Goal: Transaction & Acquisition: Purchase product/service

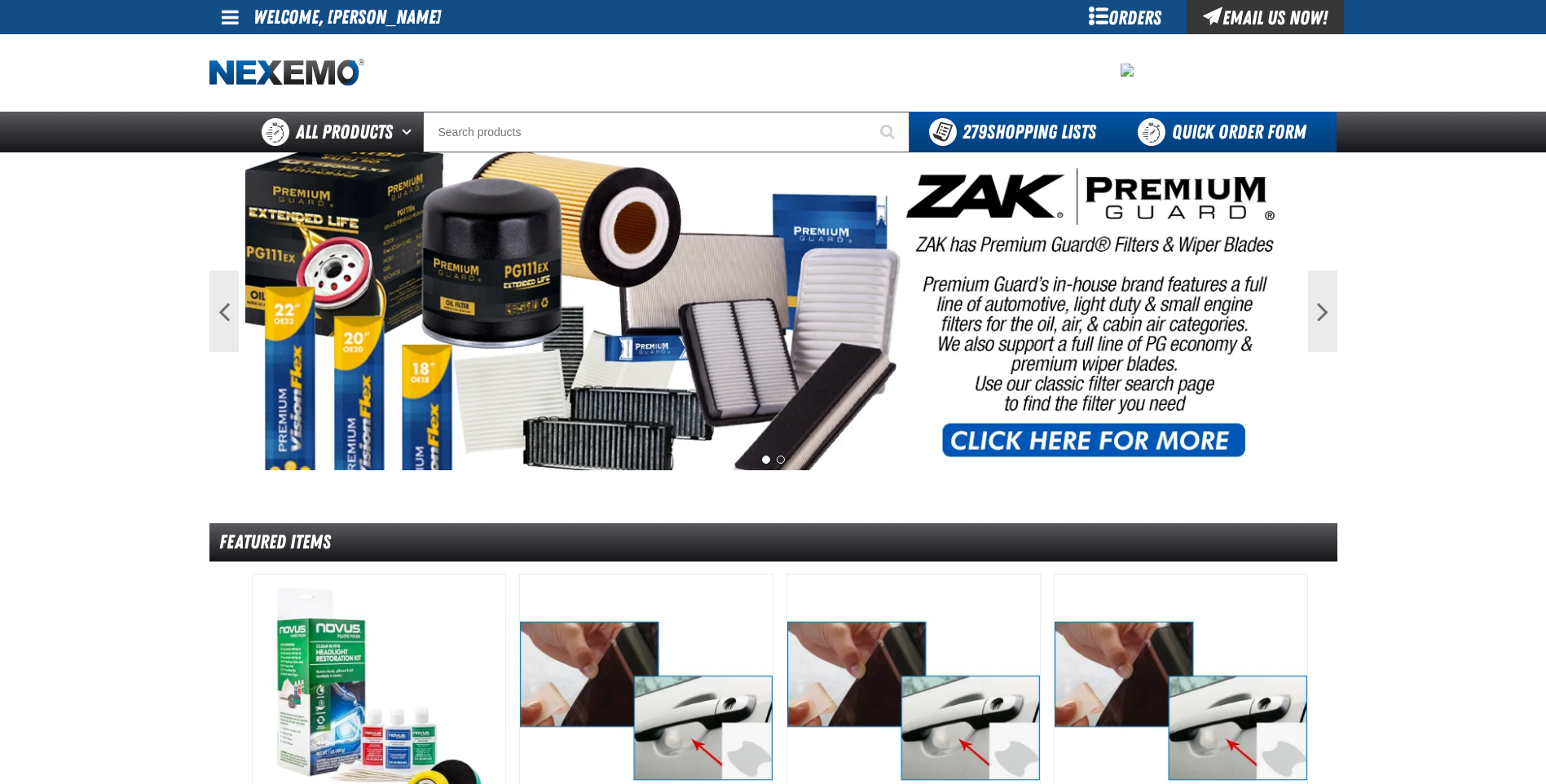
click at [1240, 135] on link "Quick Order Form" at bounding box center [1226, 132] width 221 height 40
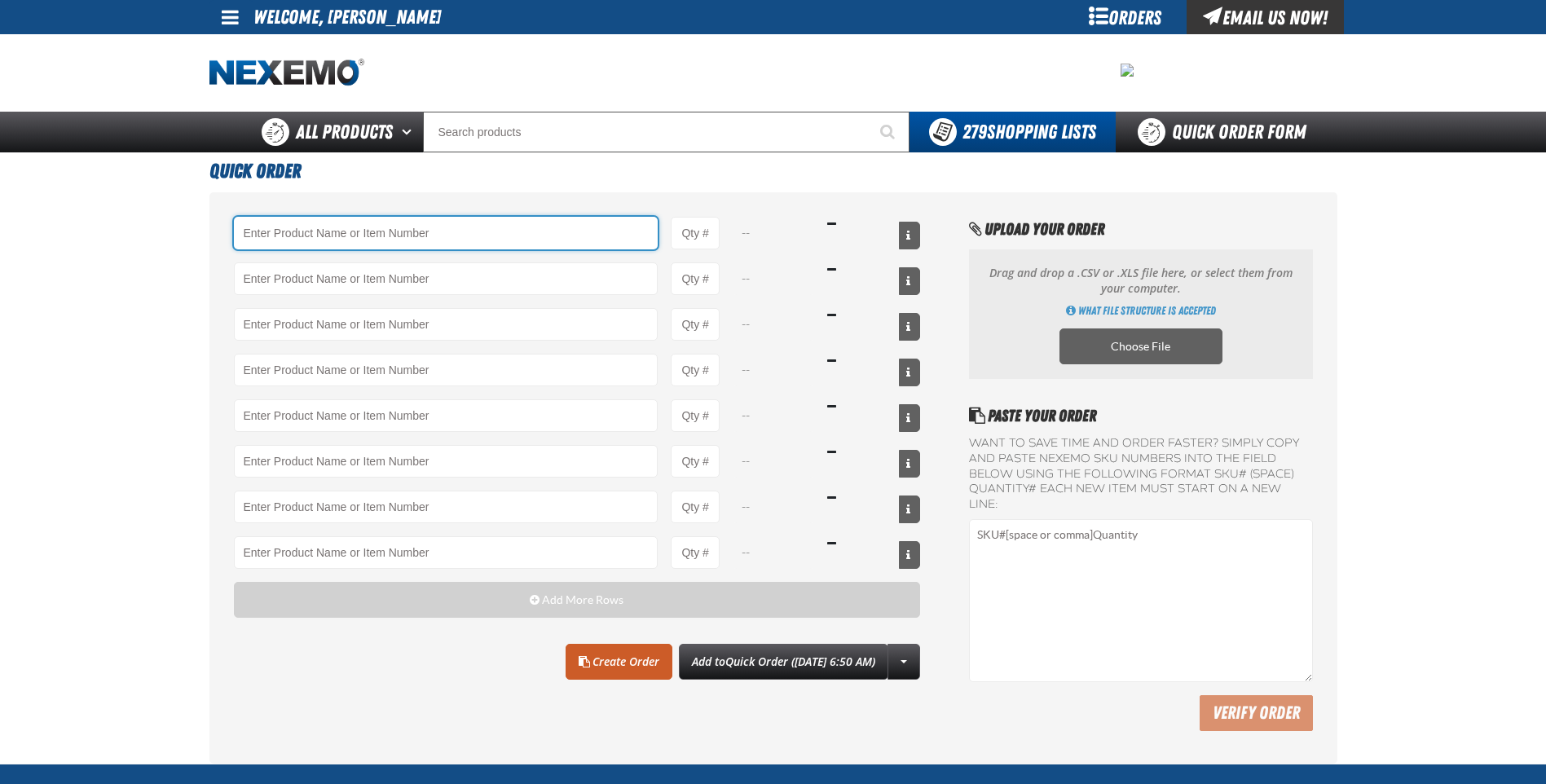
click at [439, 235] on input "Product" at bounding box center [446, 233] width 425 height 33
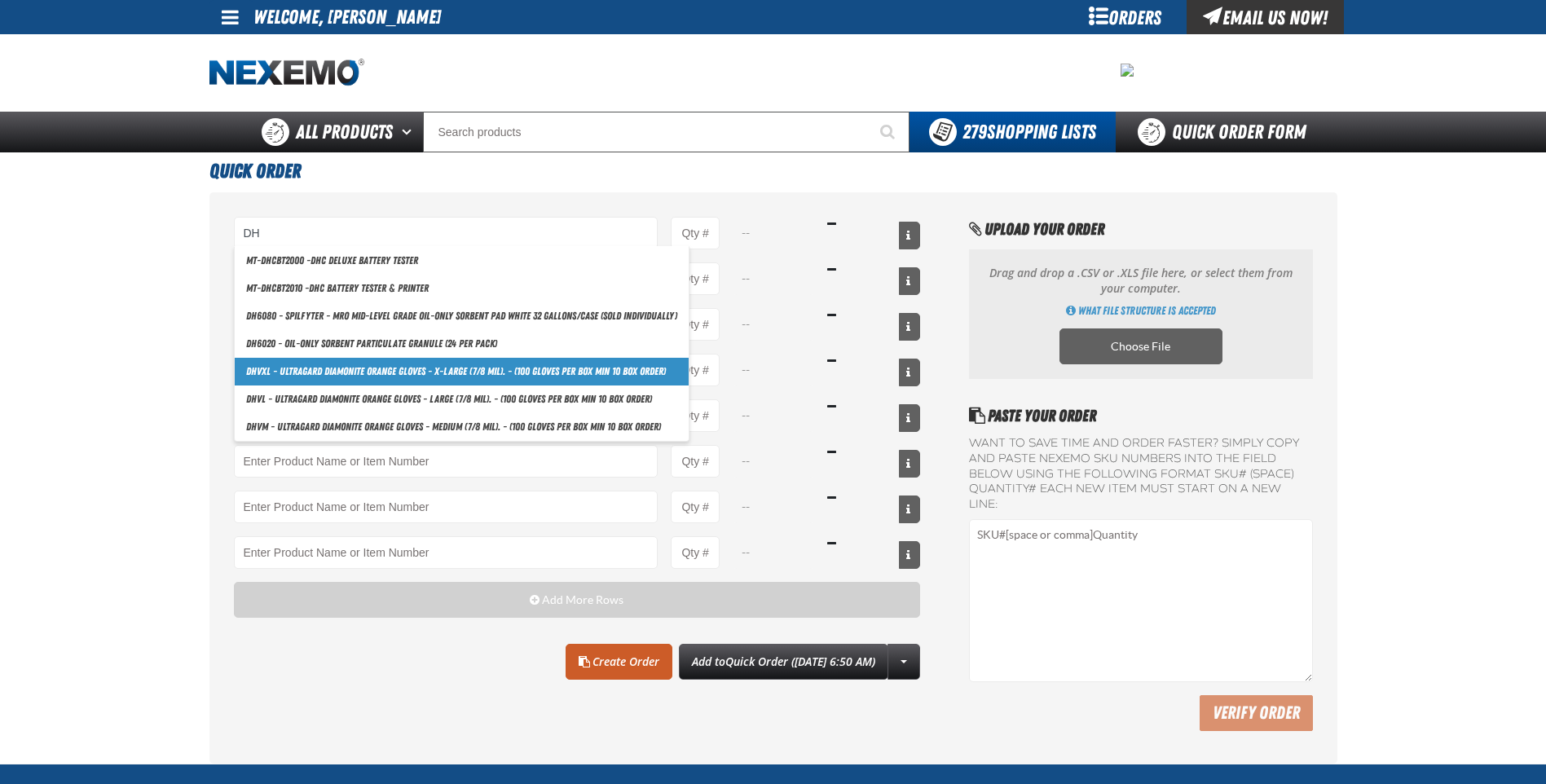
click at [358, 380] on link "DH VXL - Ultragard Diamonite Orange Gloves - X-Large (7/8 mil). - (100 gloves p…" at bounding box center [461, 371] width 454 height 28
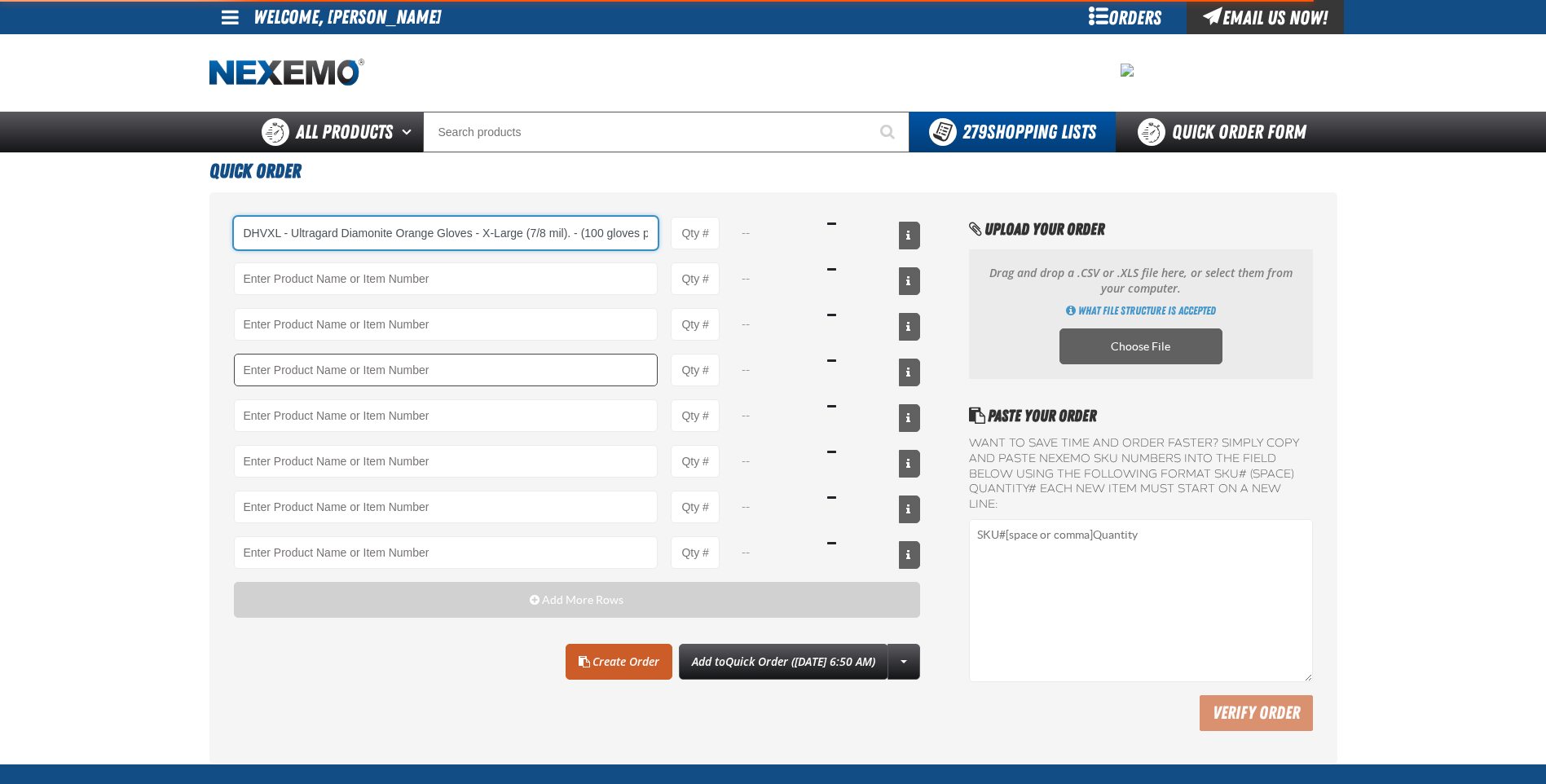
scroll to position [0, 128]
type input "DHVXL - Ultragard Diamonite Orange Gloves - X-Large (7/8 mil). - (100 gloves pe…"
type input "1"
select select "box"
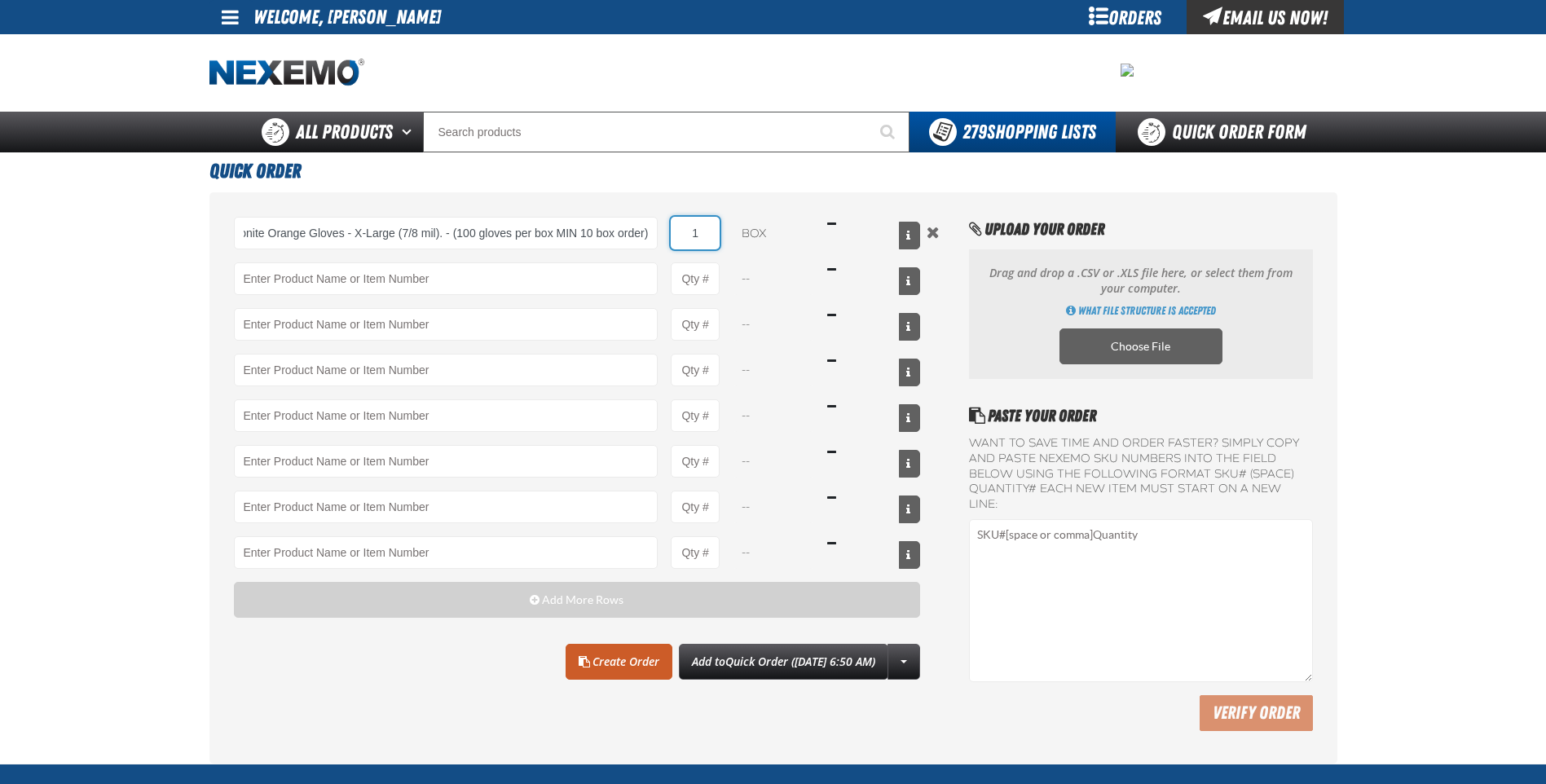
click at [713, 238] on input "1" at bounding box center [695, 233] width 49 height 33
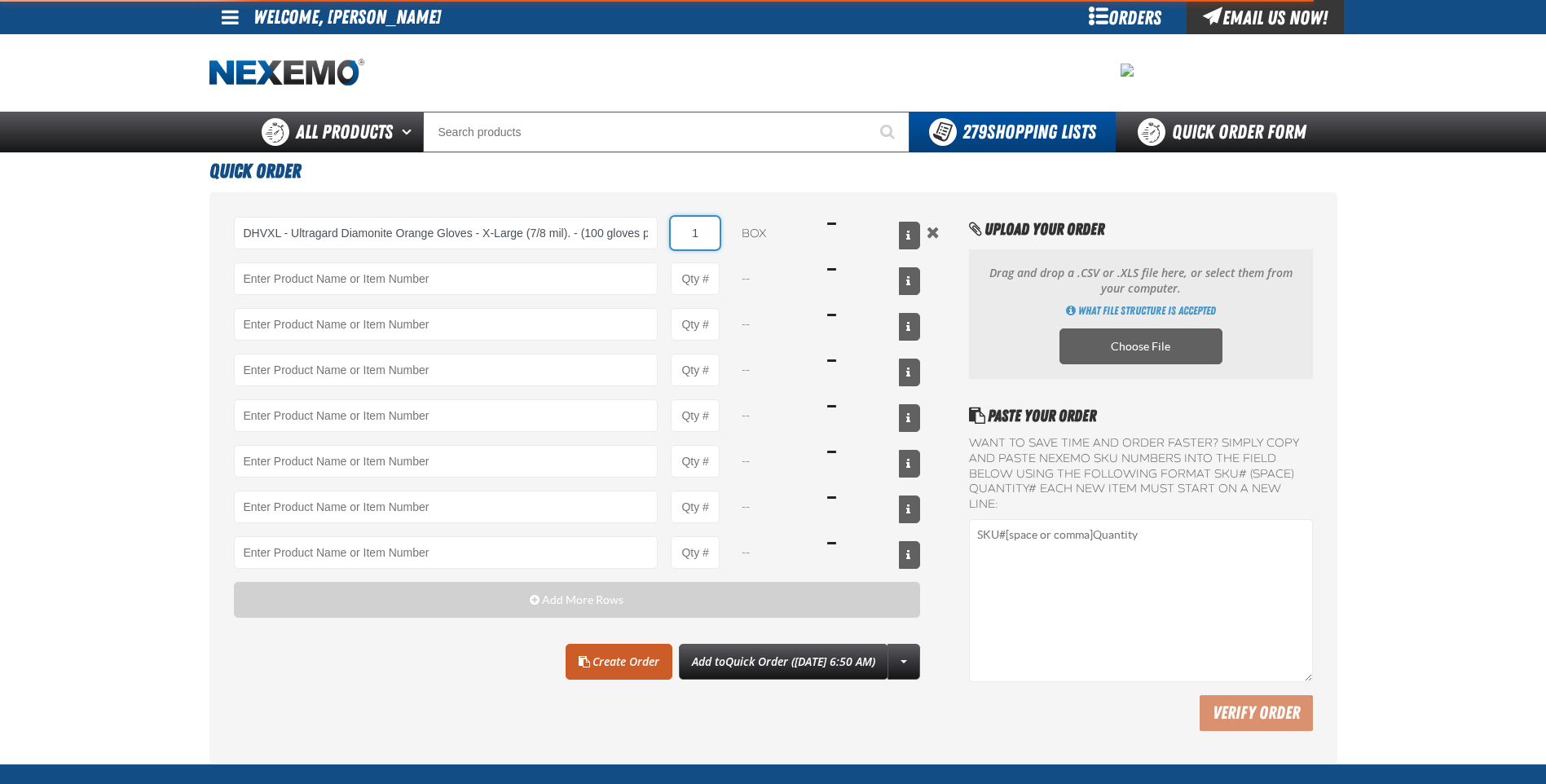
type input "DHVXL - Ultragard Diamonite Orange Gloves - X-Large (7/8 mil). - (100 gloves pe…"
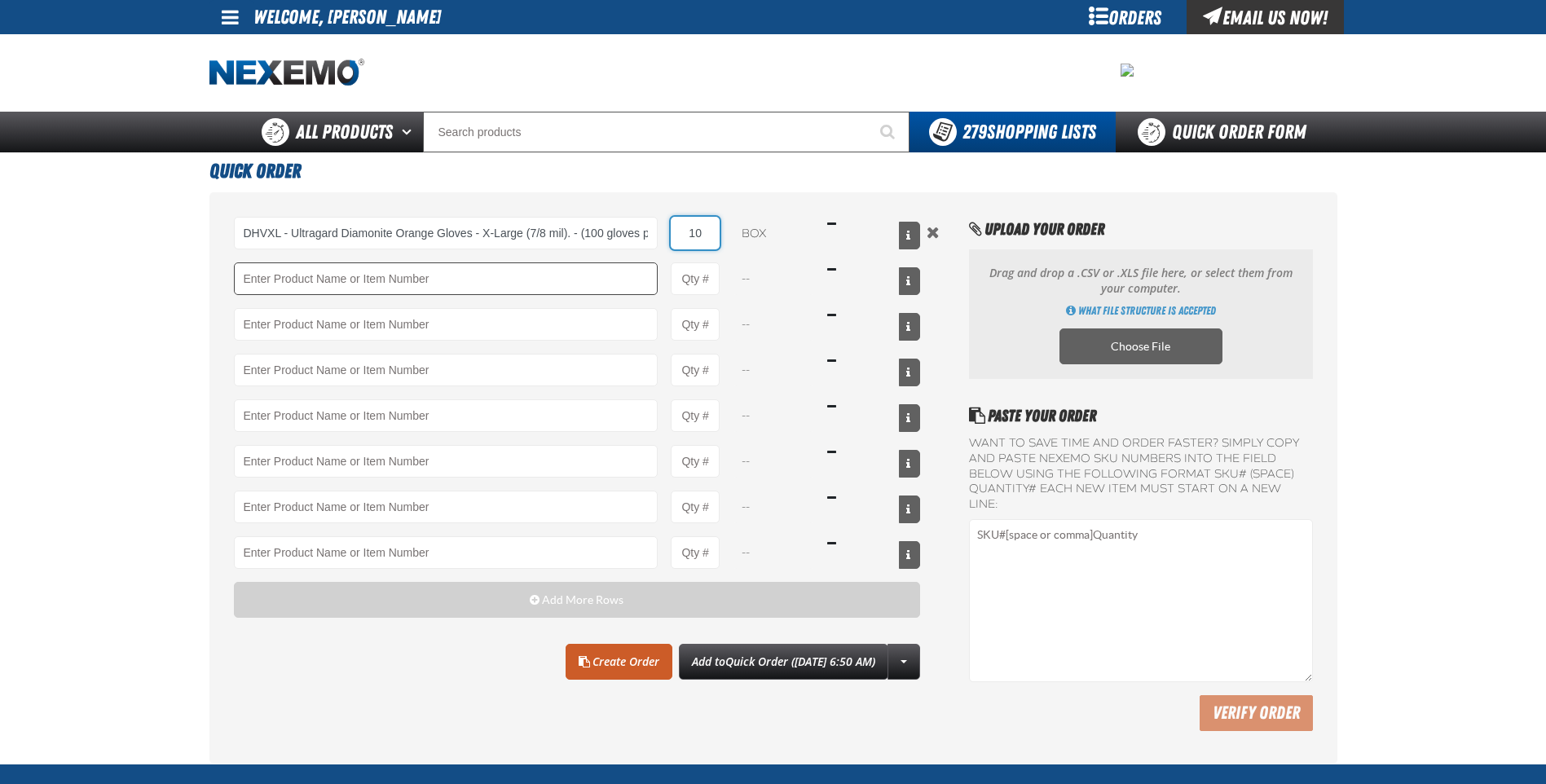
type input "10"
click at [582, 280] on input "Product" at bounding box center [446, 279] width 425 height 33
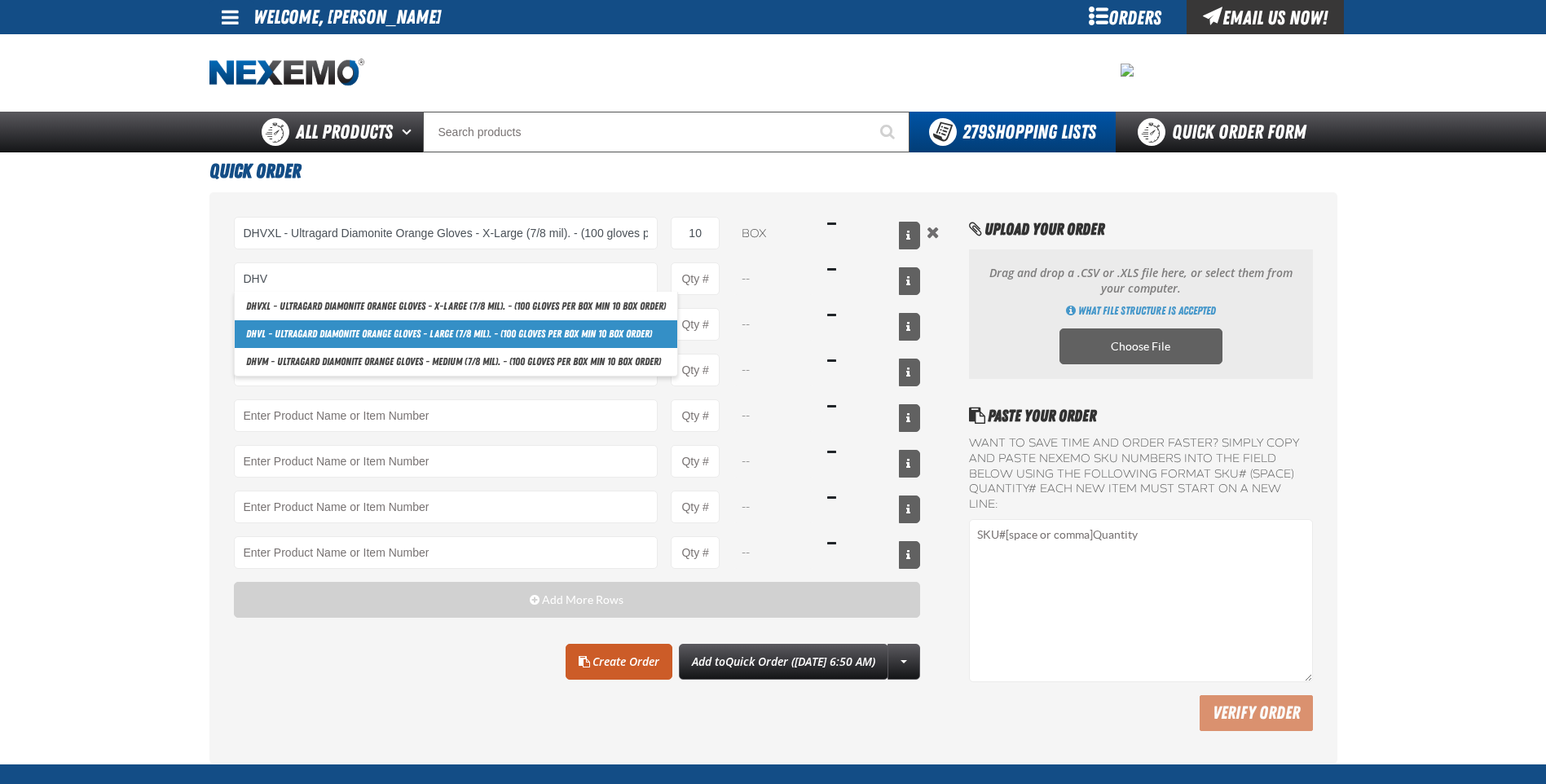
click at [486, 331] on link "DHV L - Ultragard Diamonite Orange Gloves - Large (7/8 mil). - (100 gloves per …" at bounding box center [455, 333] width 443 height 28
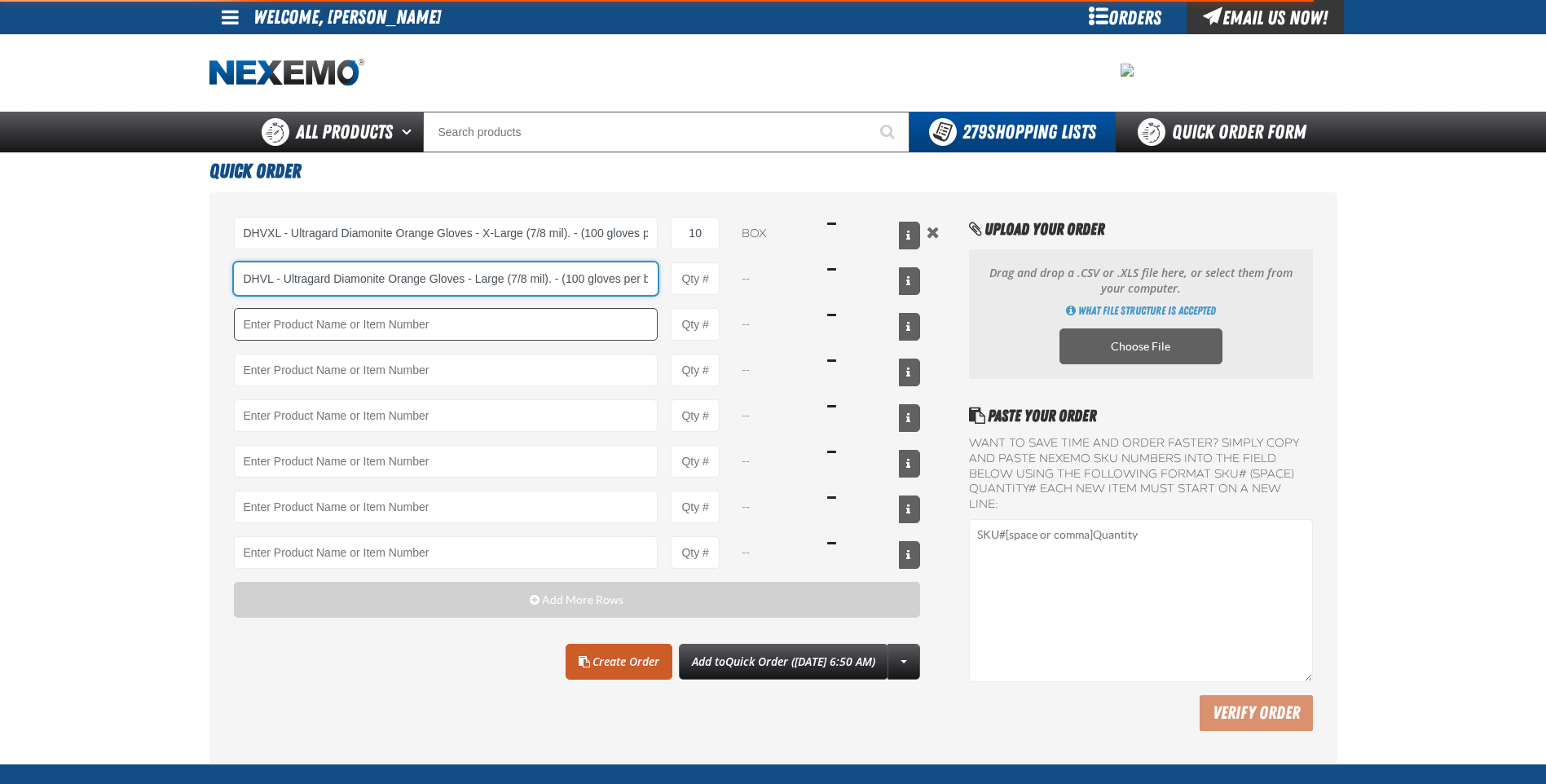
scroll to position [0, 110]
type input "DHVL - Ultragard Diamonite Orange Gloves - Large (7/8 mil). - (100 gloves per b…"
type input "1"
select select "box"
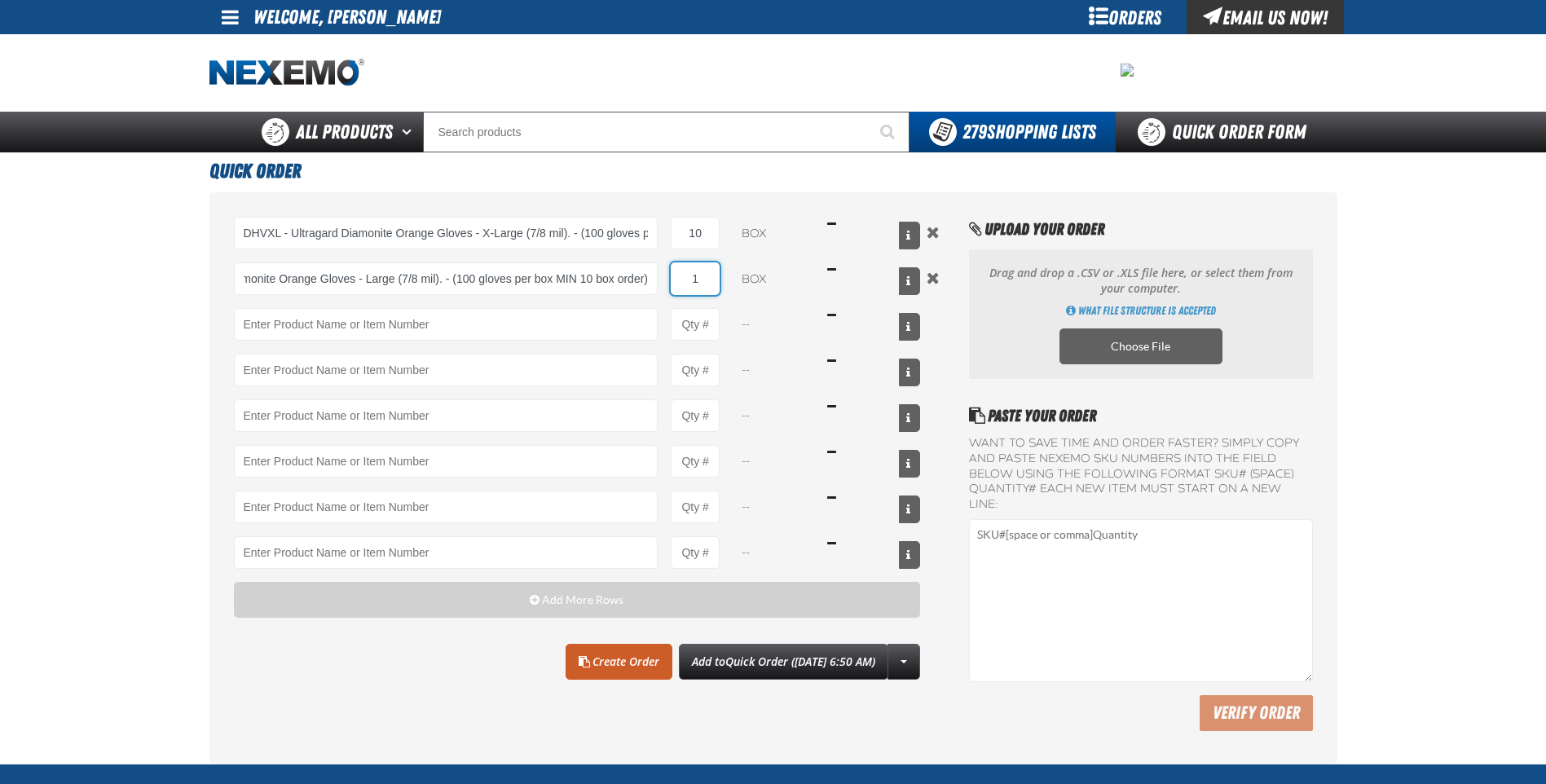
click at [711, 279] on input "1" at bounding box center [695, 279] width 49 height 33
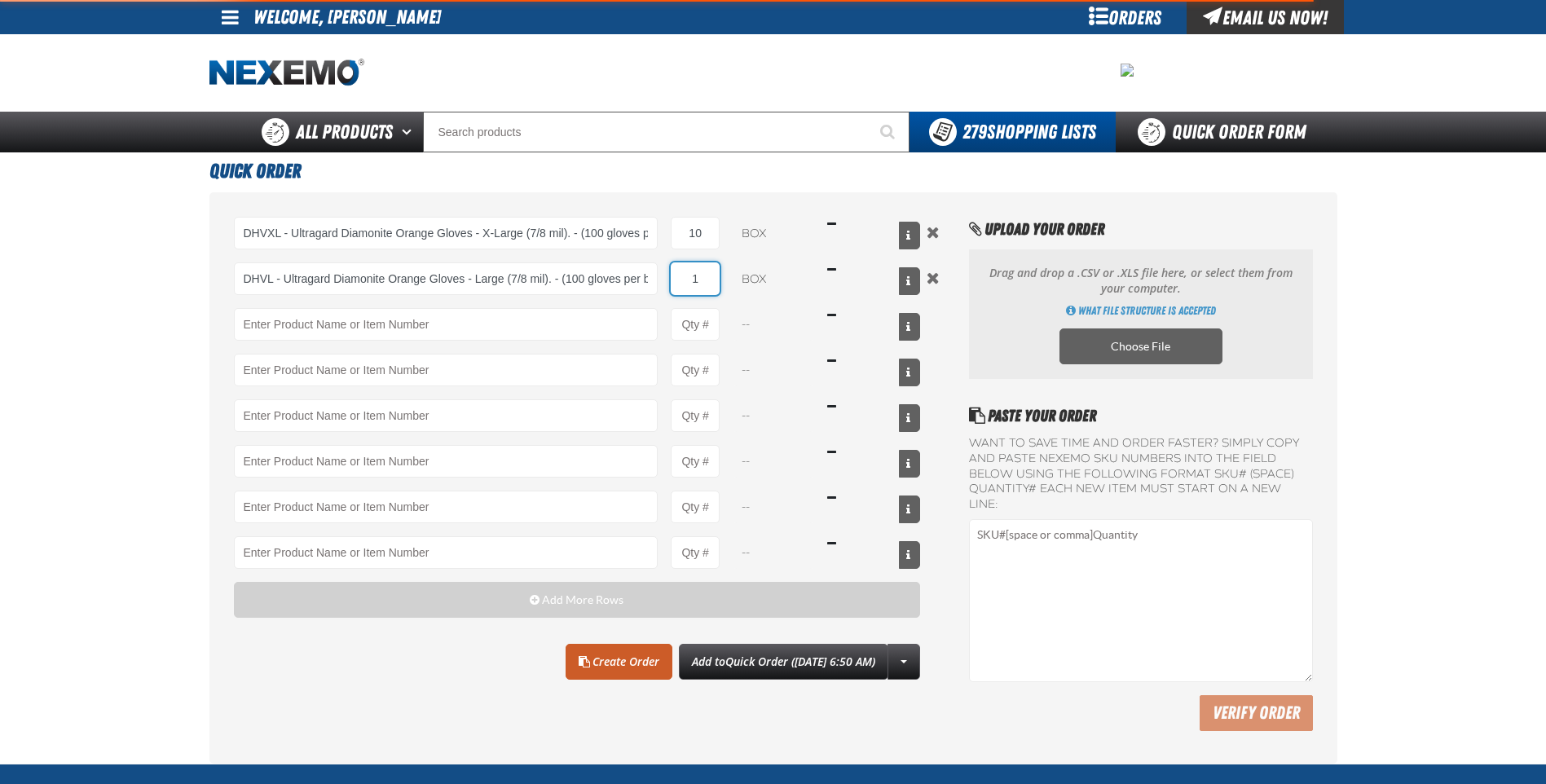
type input "DHVL - Ultragard Diamonite Orange Gloves - Large (7/8 mil). - (100 gloves per b…"
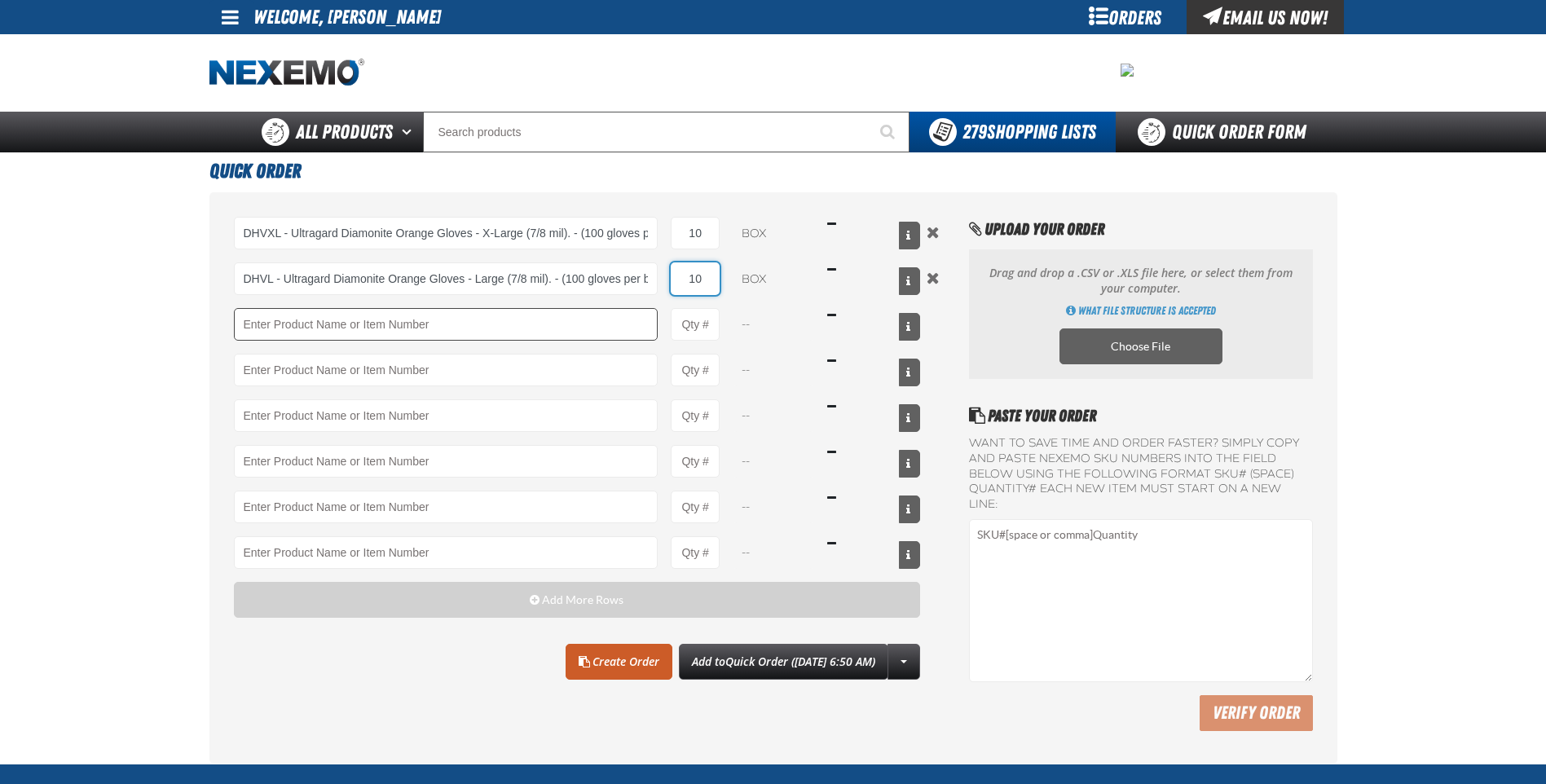
type input "10"
click at [491, 320] on input "Product" at bounding box center [446, 325] width 425 height 33
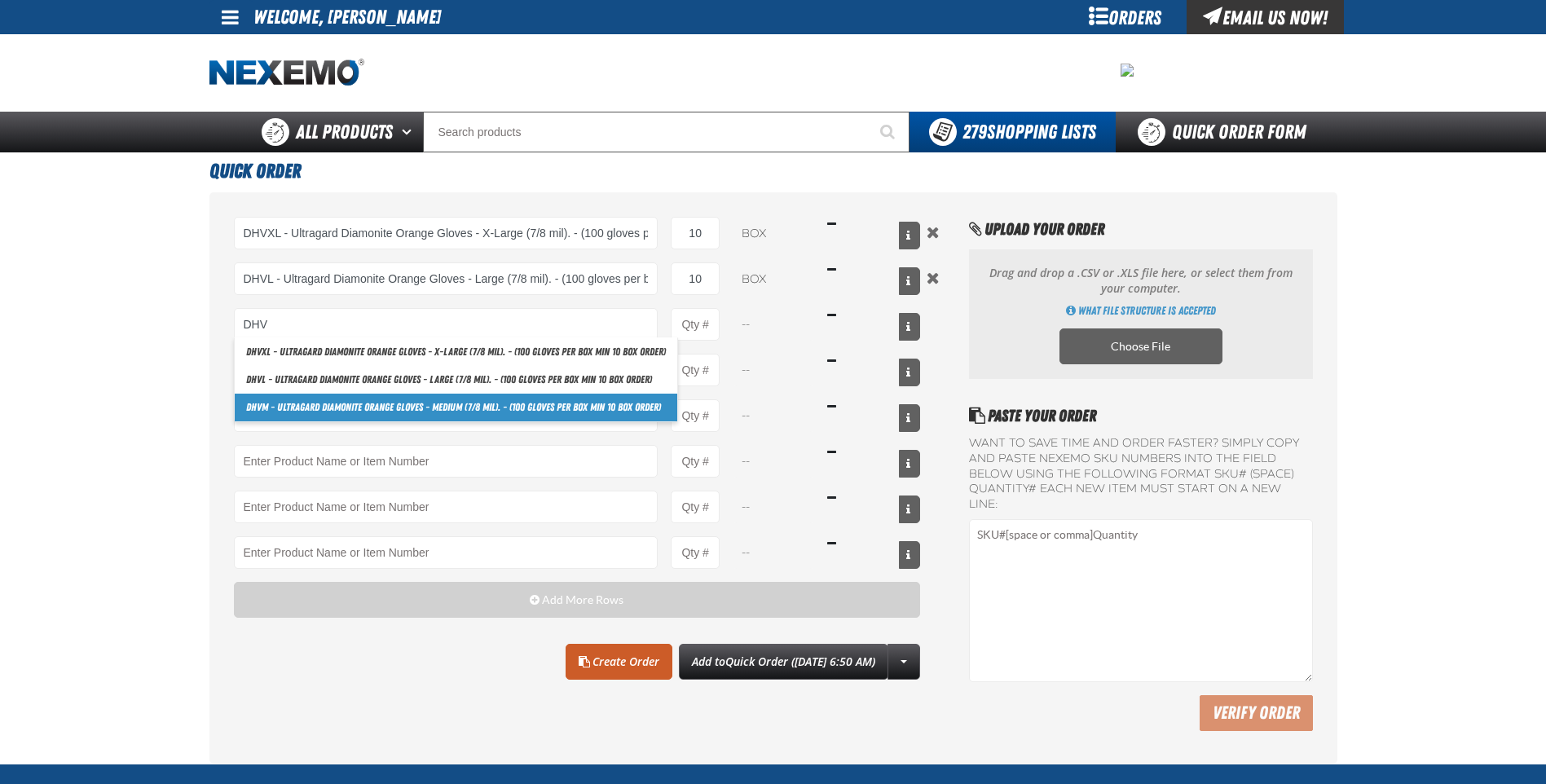
click at [432, 400] on link "DHV M - Ultragard Diamonite Orange Gloves - Medium (7/8 mil). - (100 gloves per…" at bounding box center [455, 407] width 443 height 28
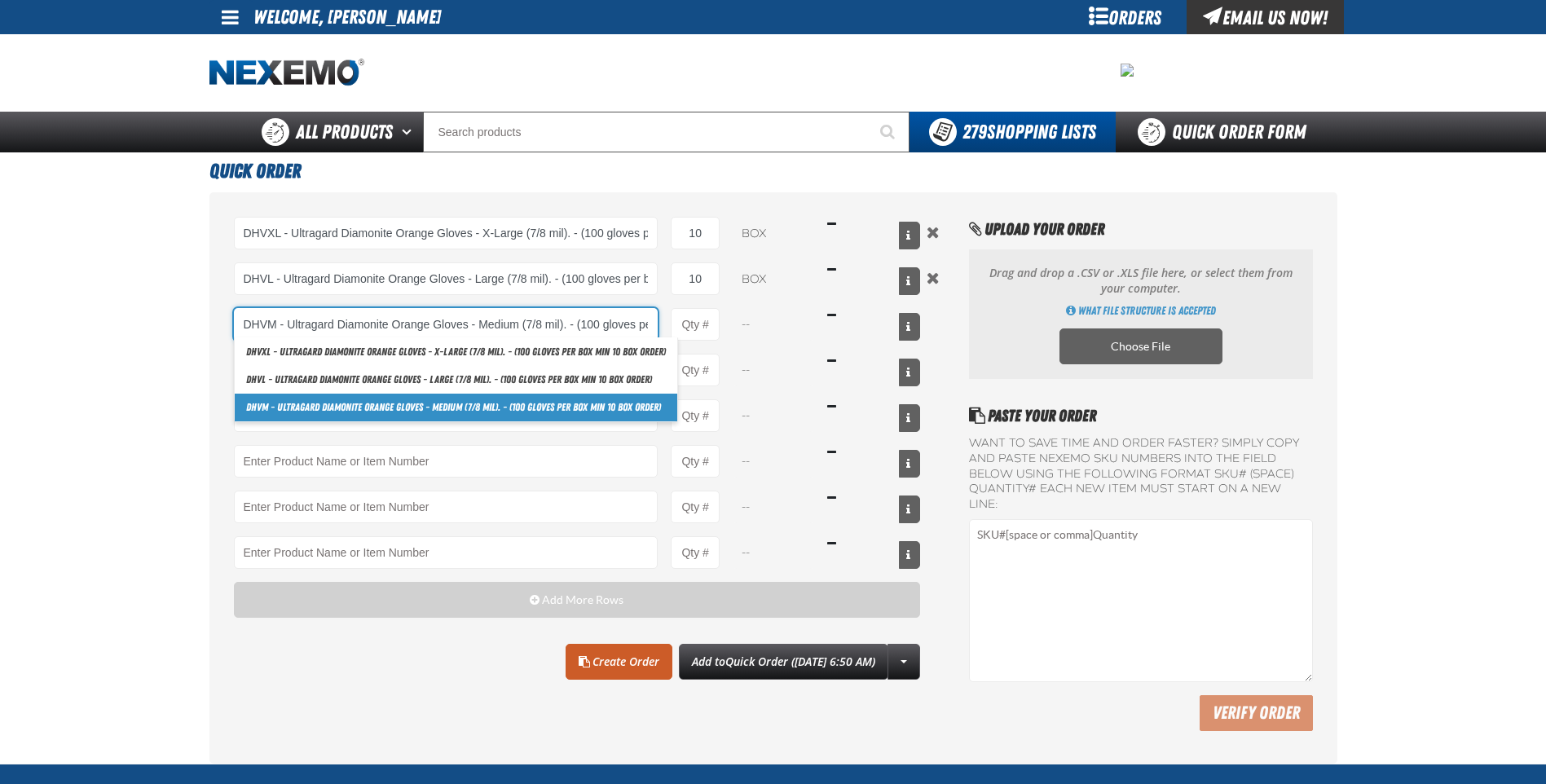
scroll to position [0, 124]
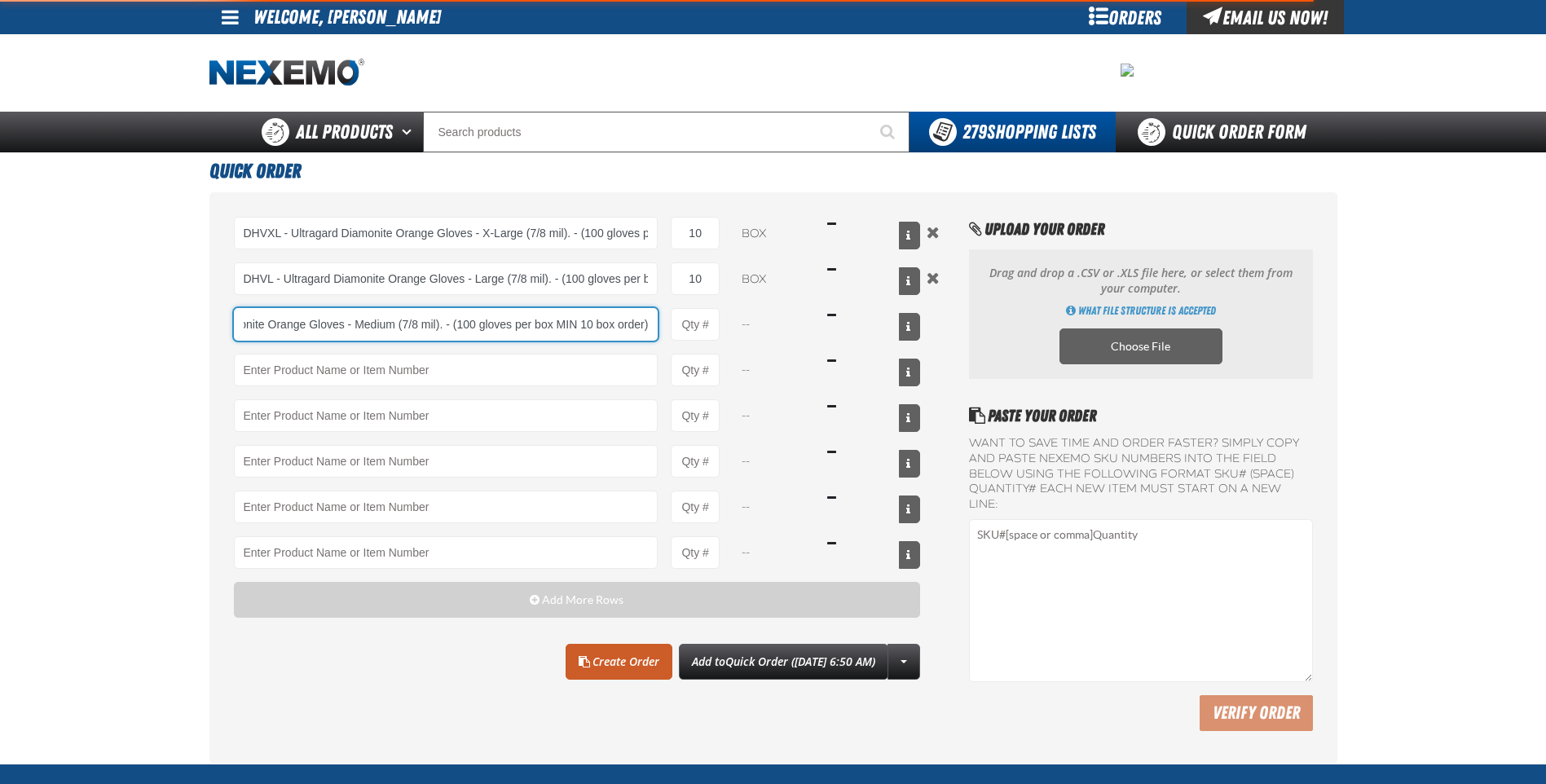
type input "DHVM - Ultragard Diamonite Orange Gloves - Medium (7/8 mil). - (100 gloves per …"
type input "1"
select select "box"
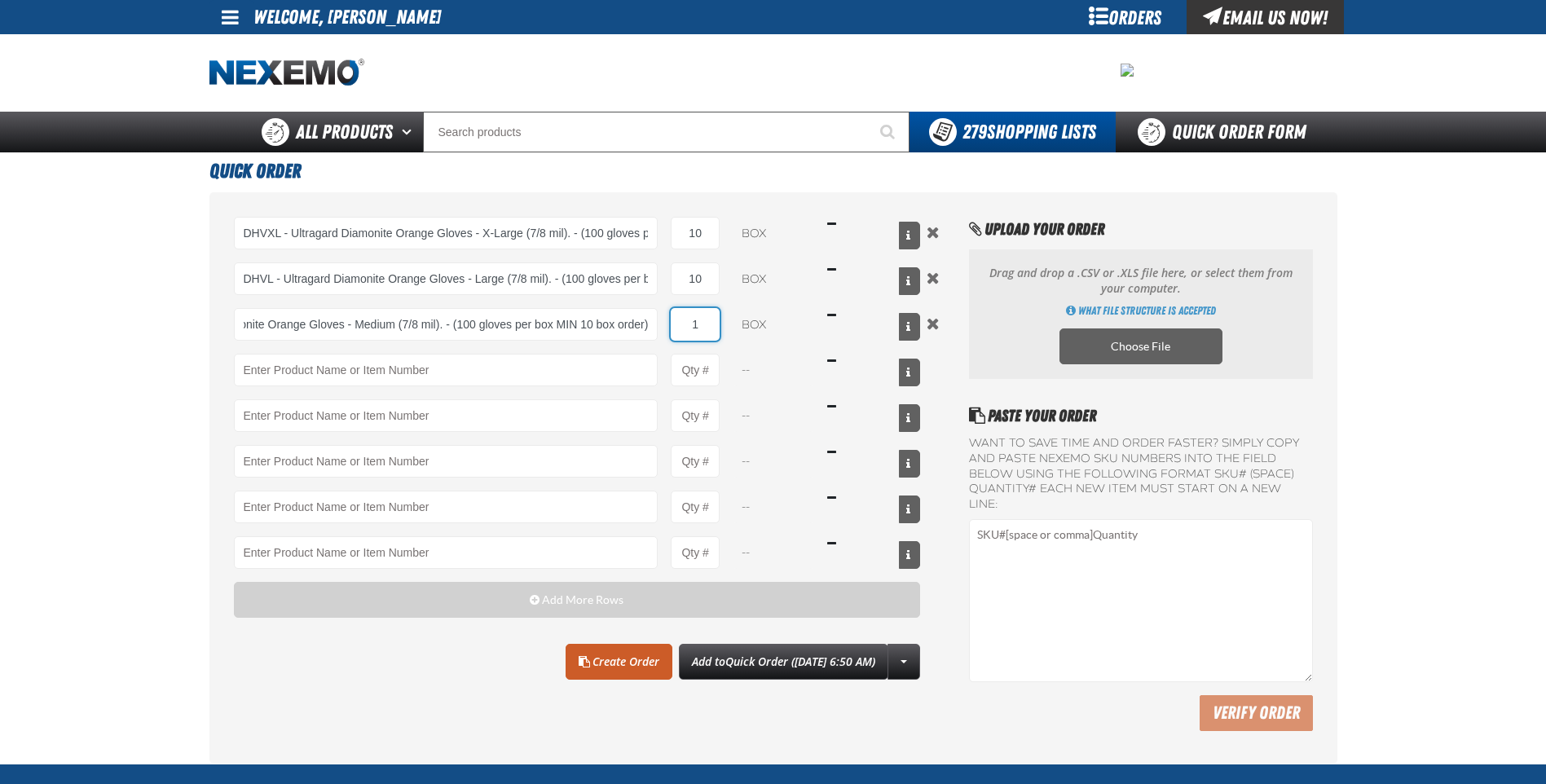
click at [703, 326] on input "1" at bounding box center [695, 325] width 49 height 33
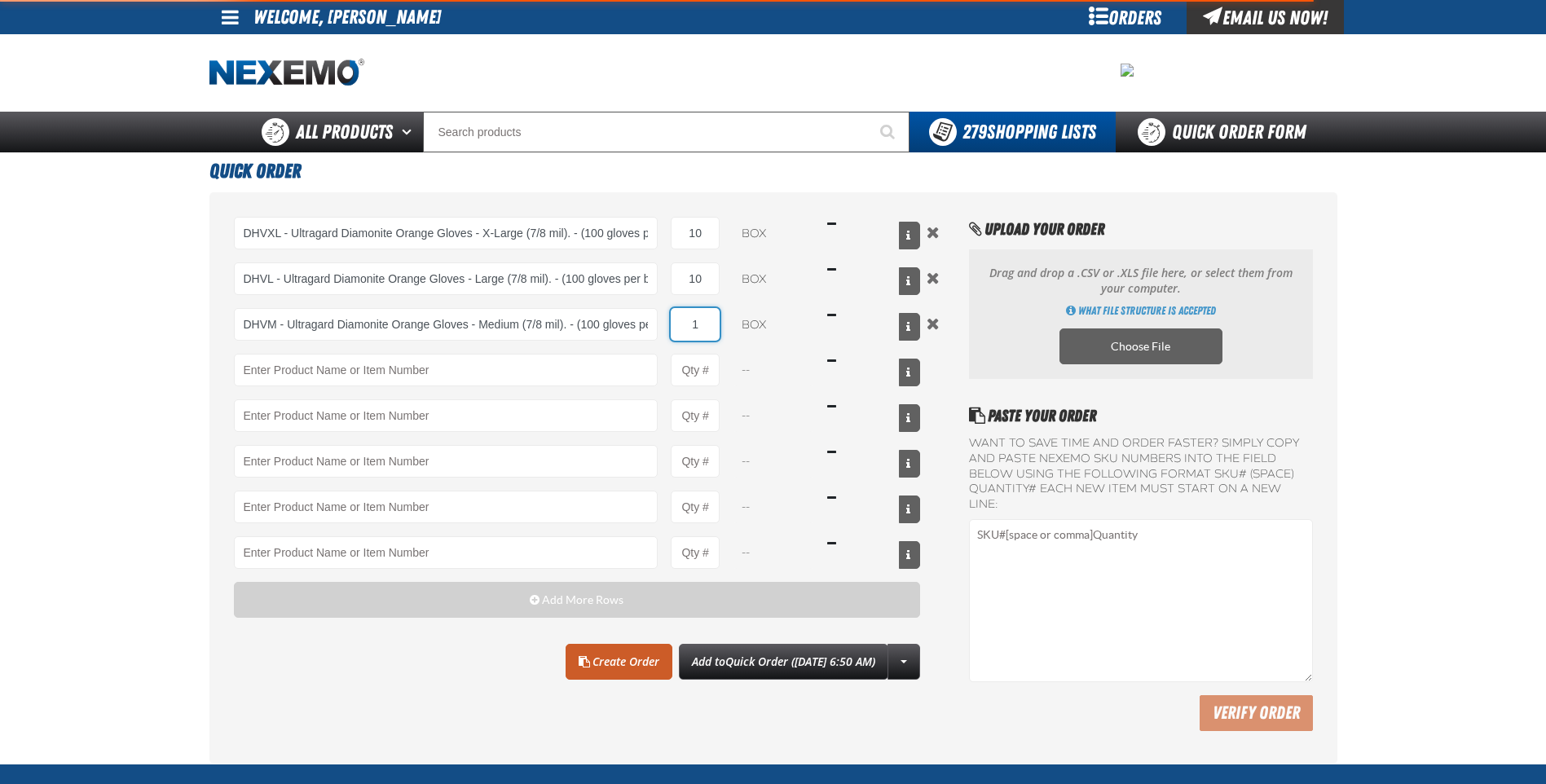
type input "DHVM - Ultragard Diamonite Orange Gloves - Medium (7/8 mil). - (100 gloves per …"
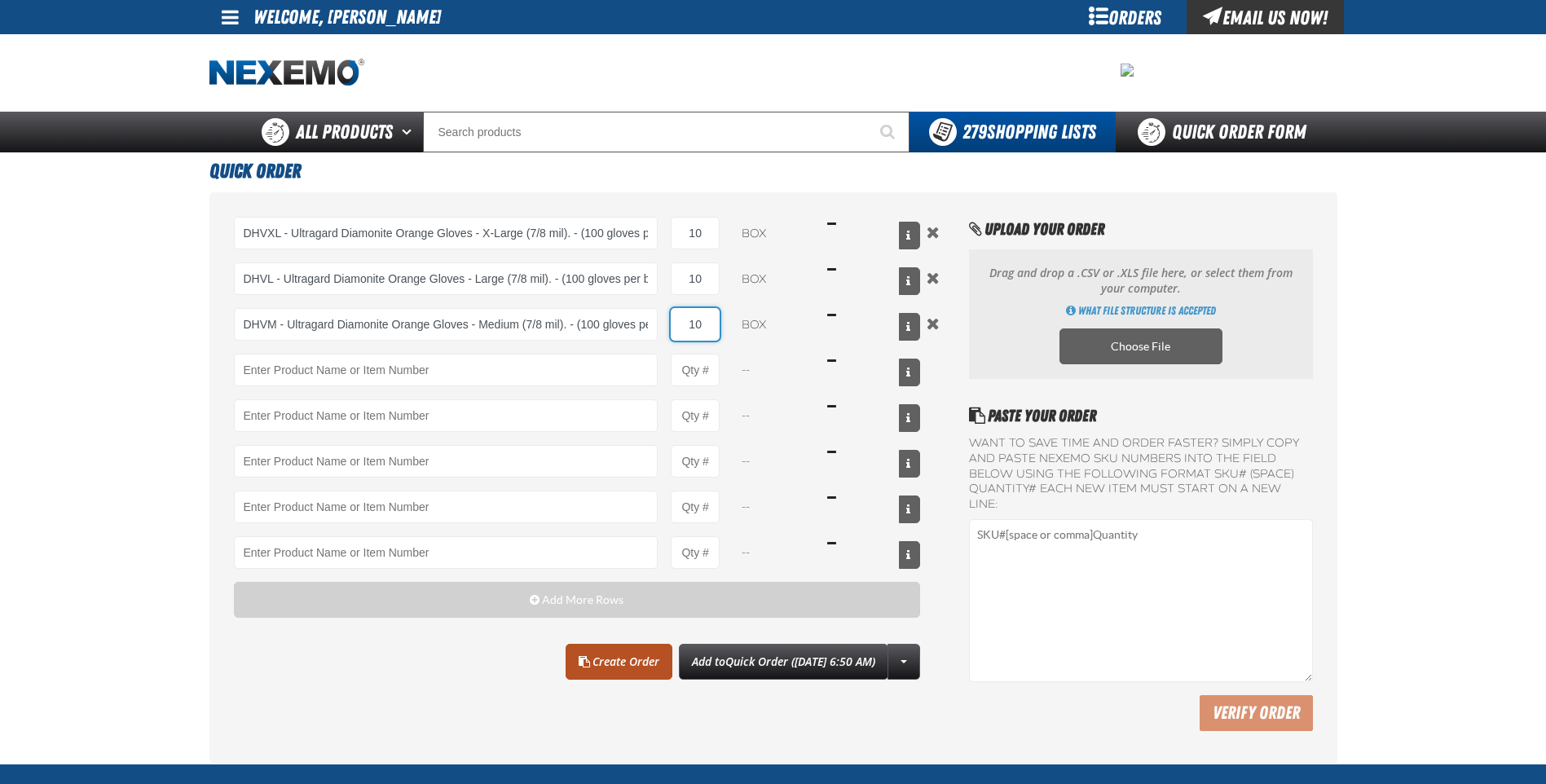
type input "10"
click at [621, 653] on link "Create Order" at bounding box center [619, 661] width 107 height 36
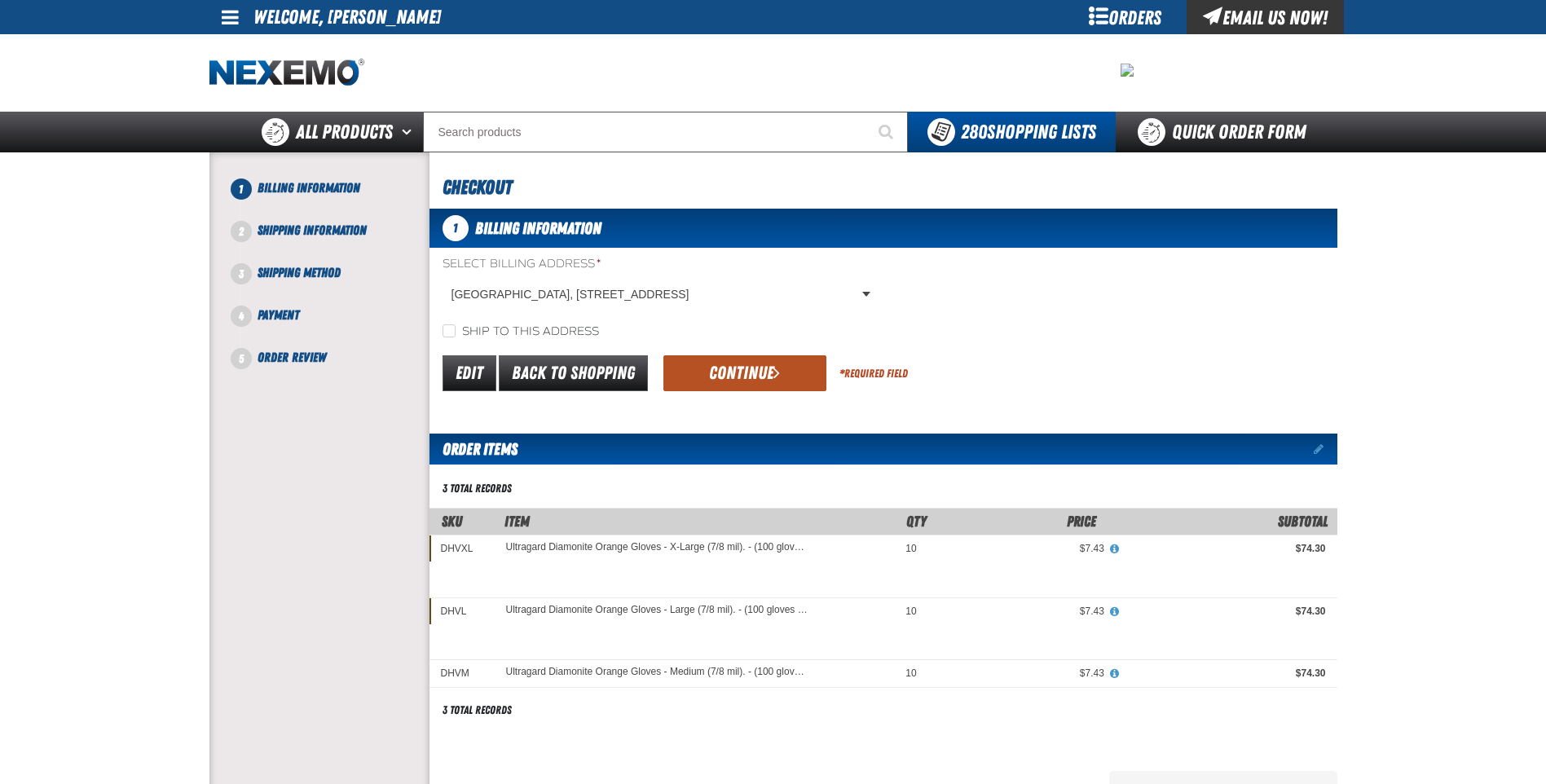
click at [755, 379] on button "Continue" at bounding box center [746, 373] width 163 height 36
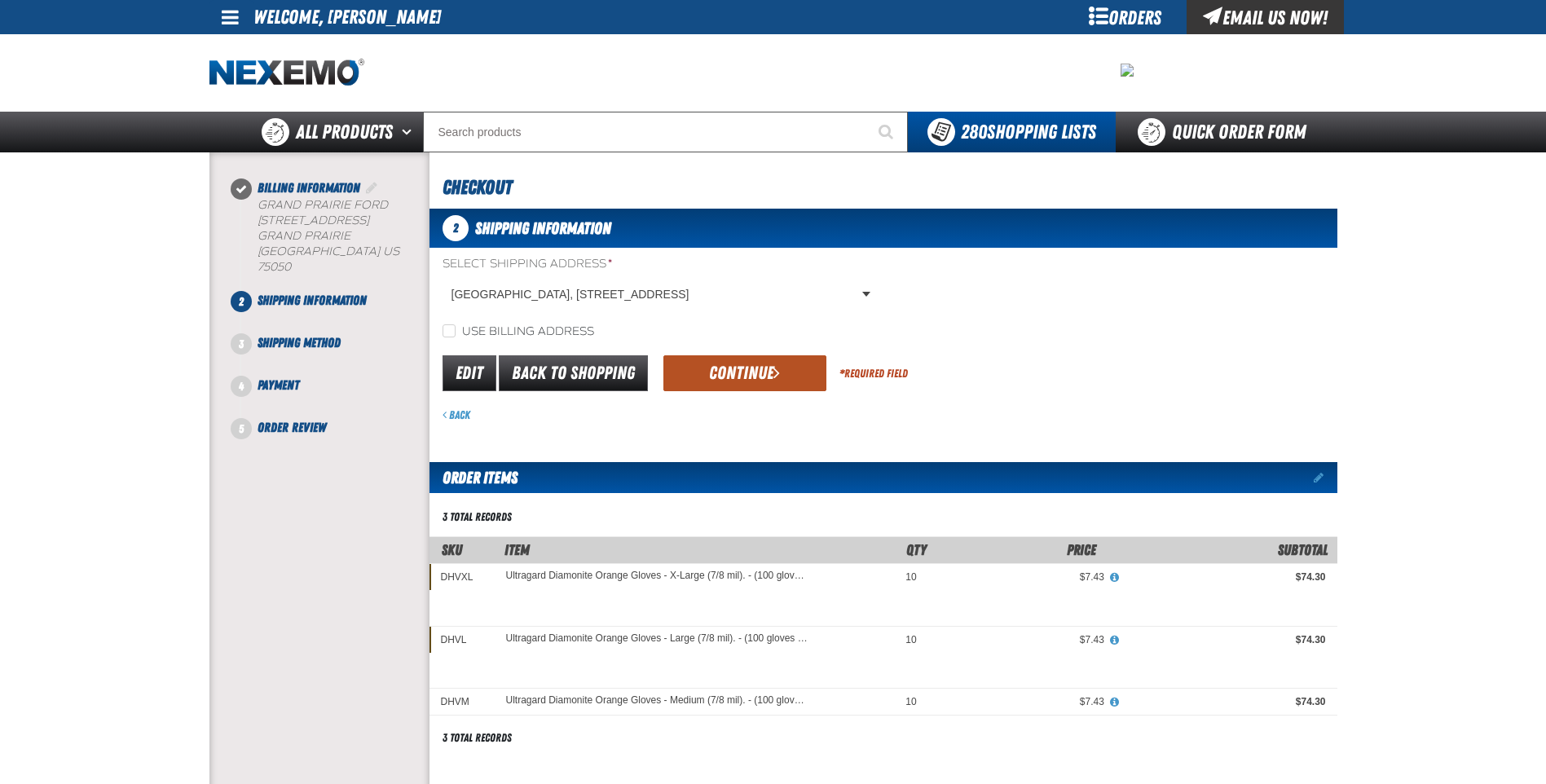
click at [750, 369] on button "Continue" at bounding box center [746, 373] width 163 height 36
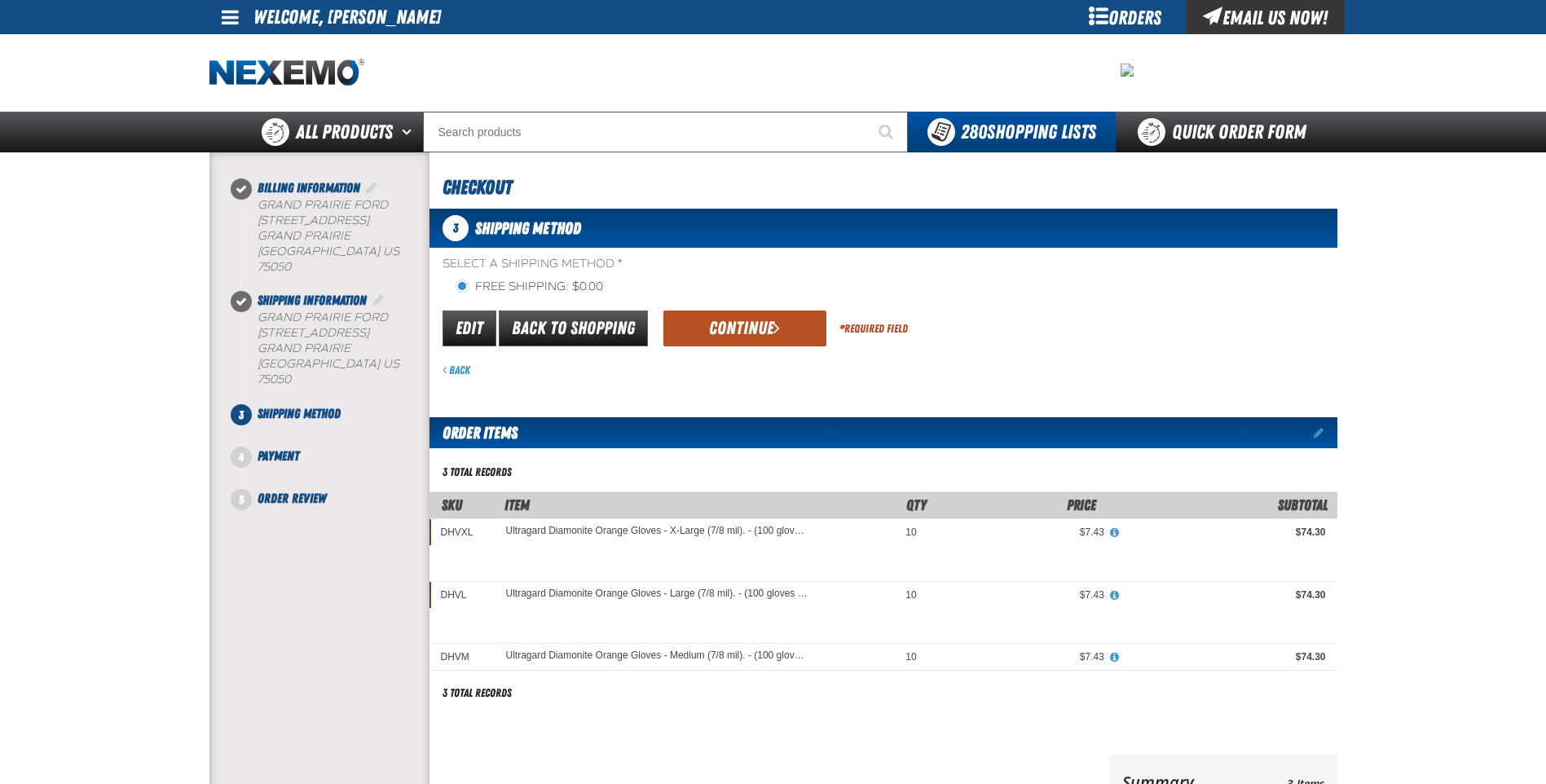
click at [729, 326] on button "Continue" at bounding box center [746, 328] width 163 height 36
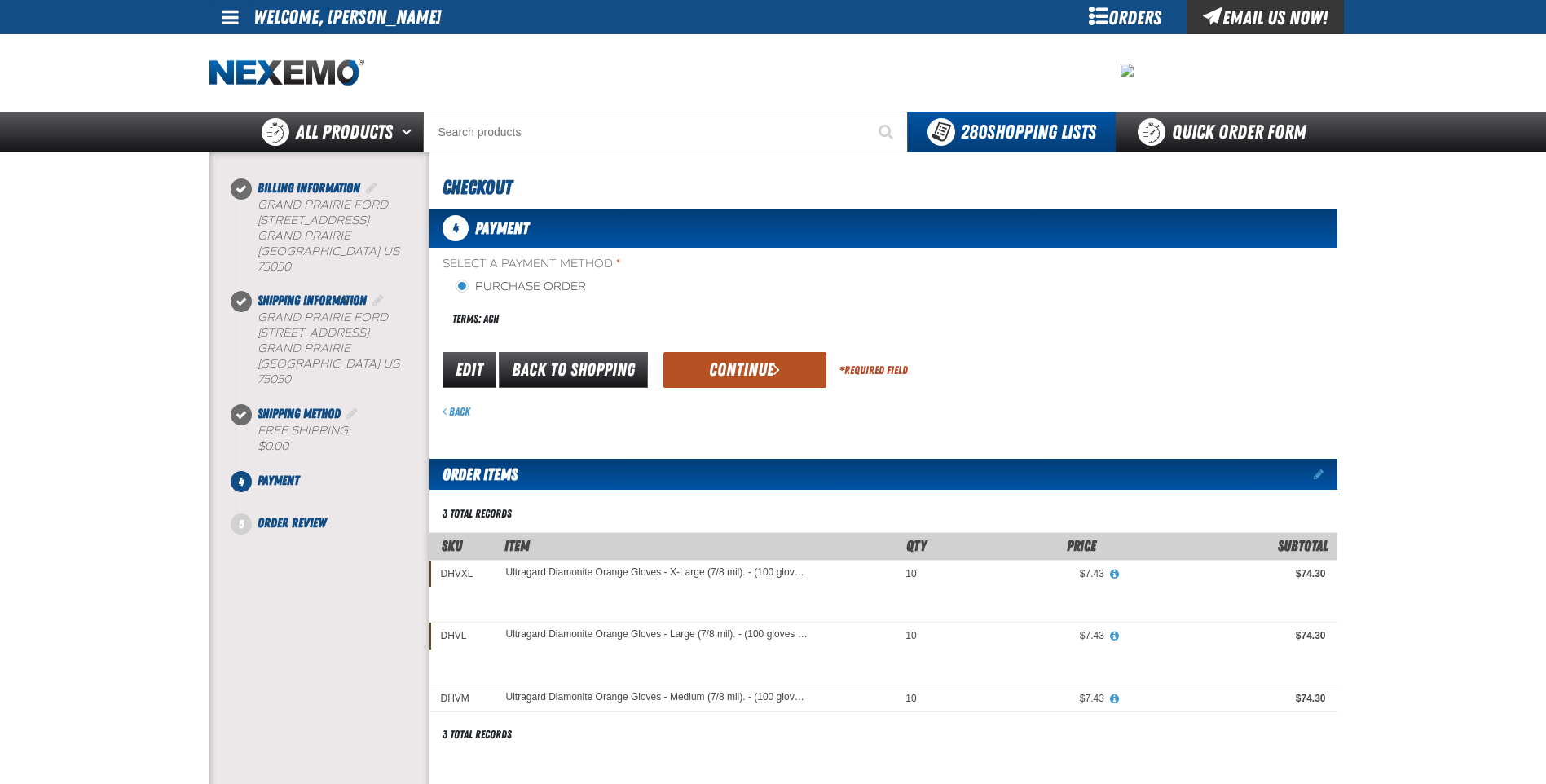
click at [728, 367] on button "Continue" at bounding box center [746, 370] width 163 height 36
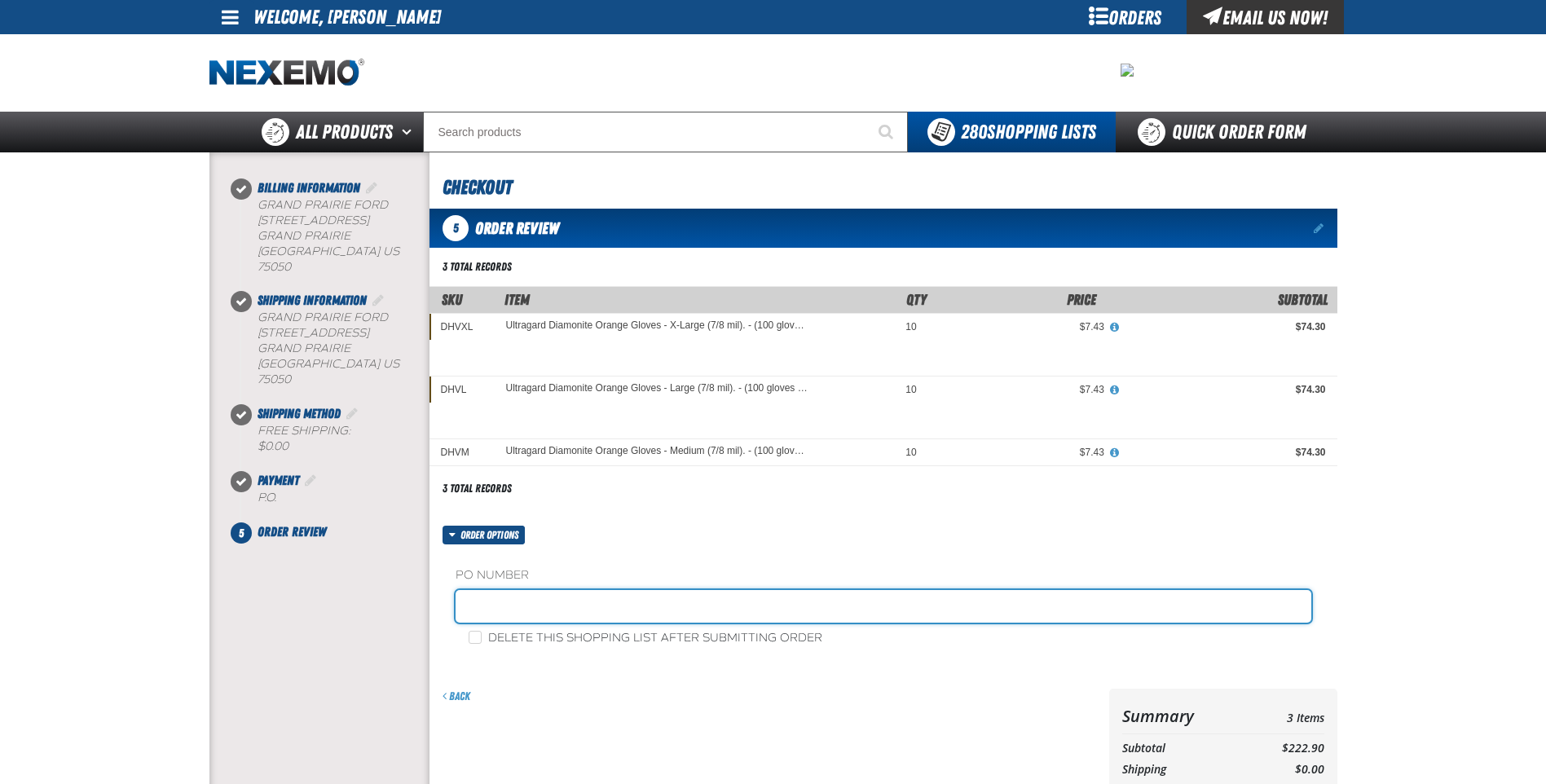
click at [539, 600] on input "text" at bounding box center [883, 606] width 856 height 33
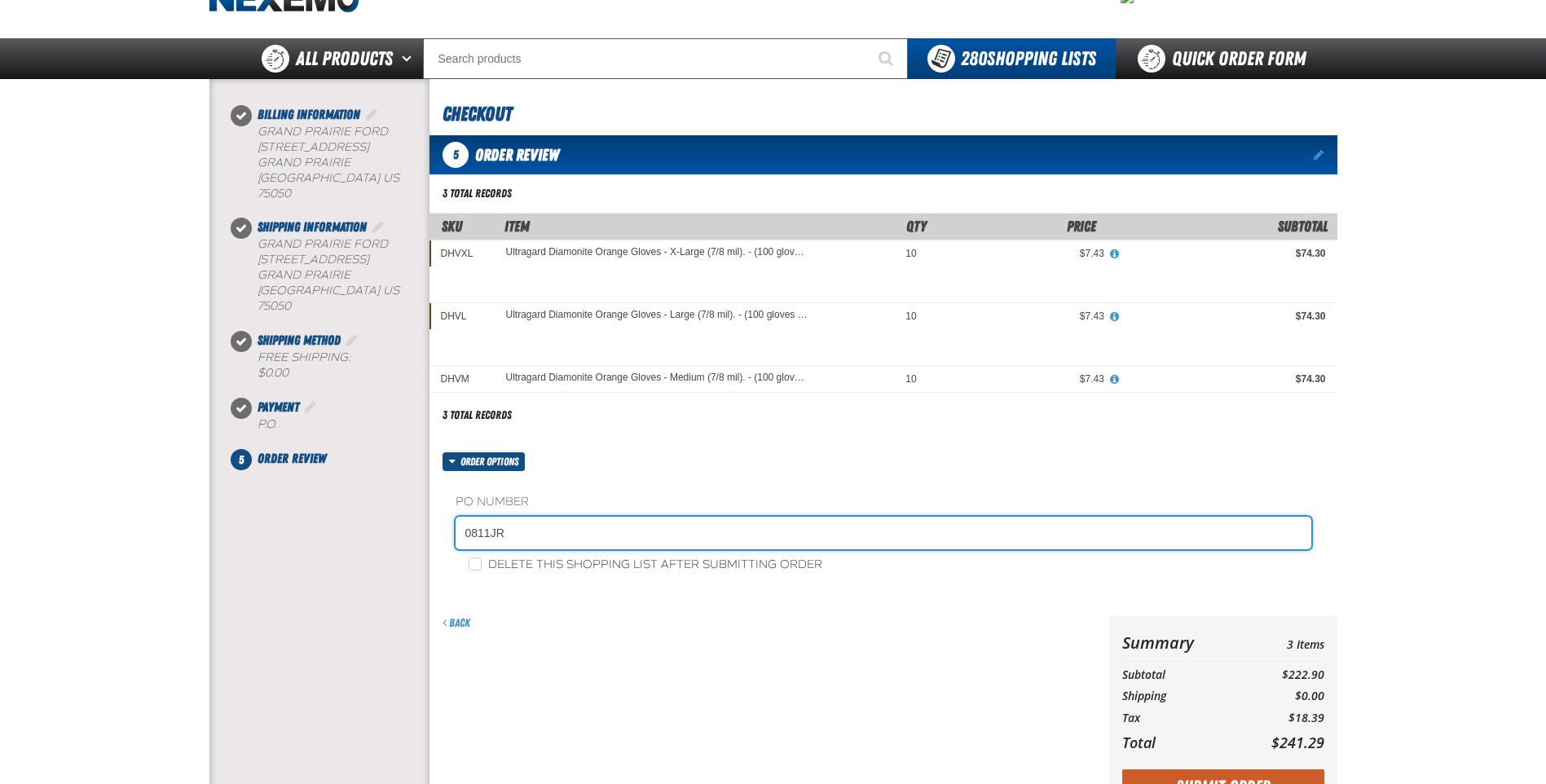
scroll to position [326, 0]
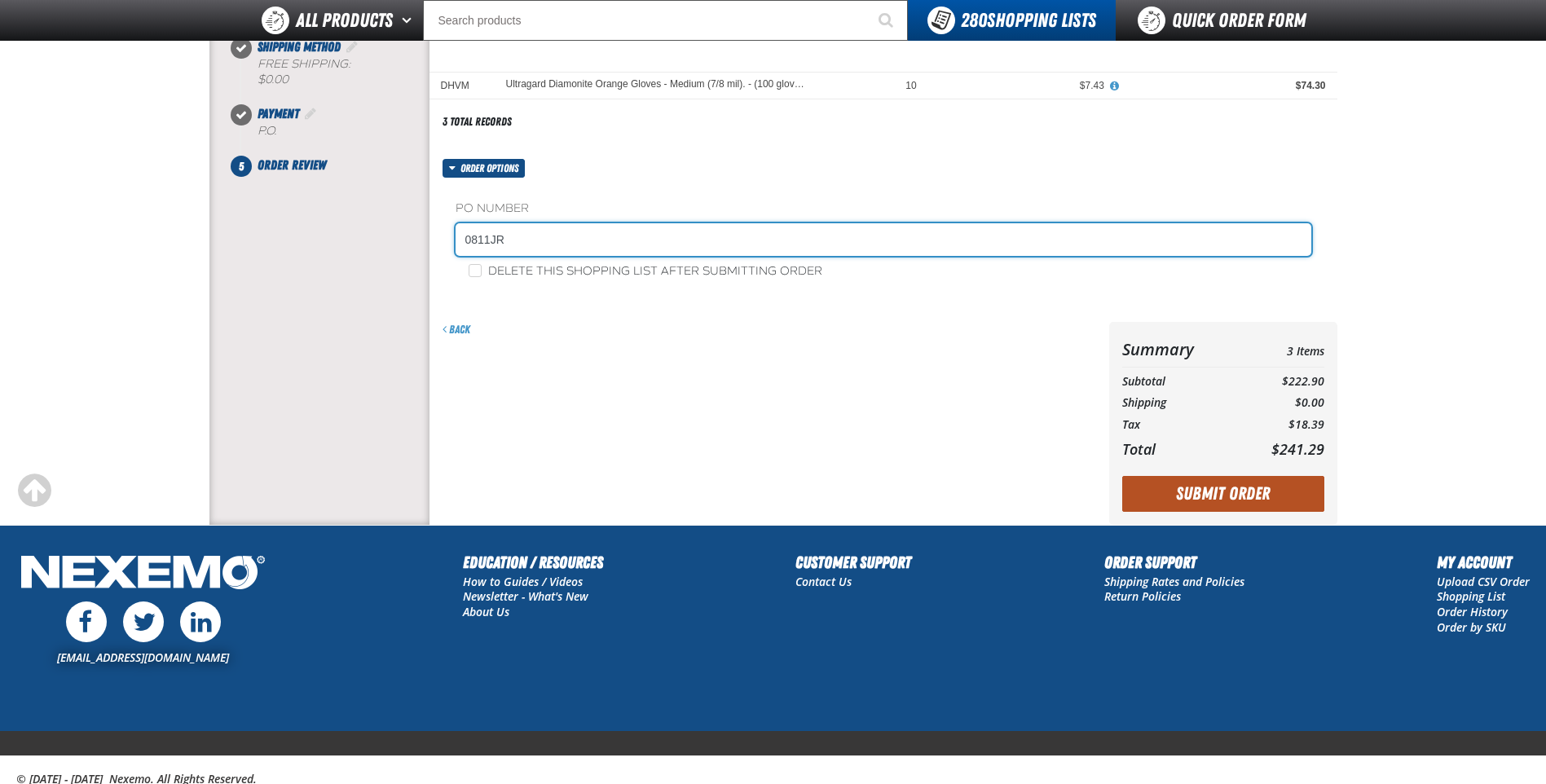
type input "0811JR"
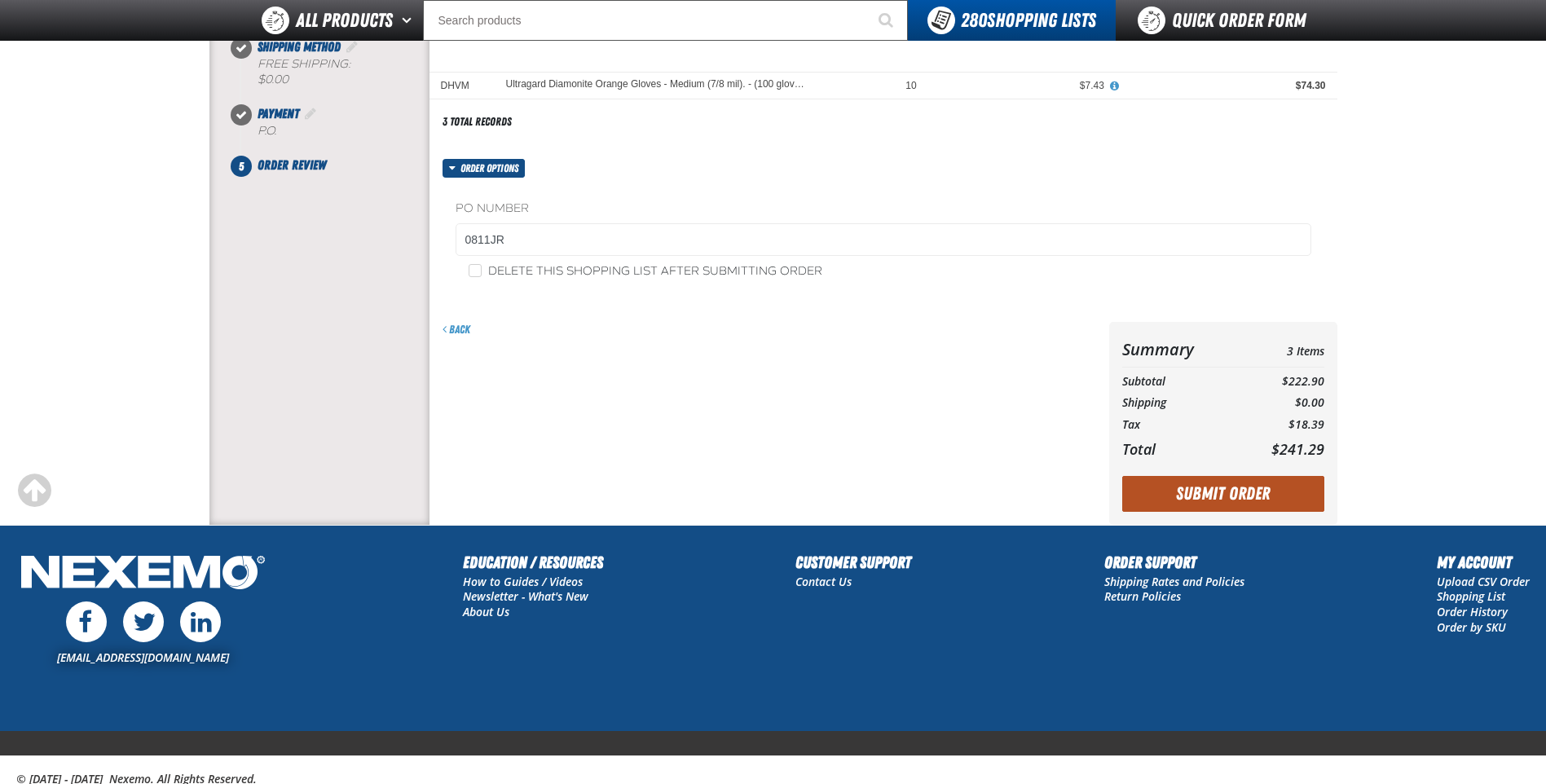
click at [1227, 492] on button "Submit Order" at bounding box center [1223, 493] width 202 height 36
